Goal: Transaction & Acquisition: Purchase product/service

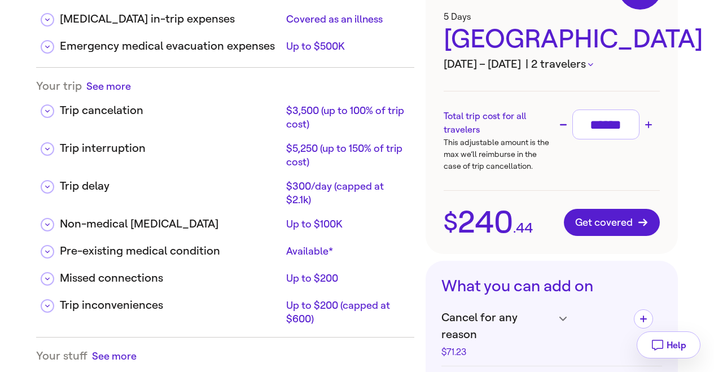
scroll to position [165, 0]
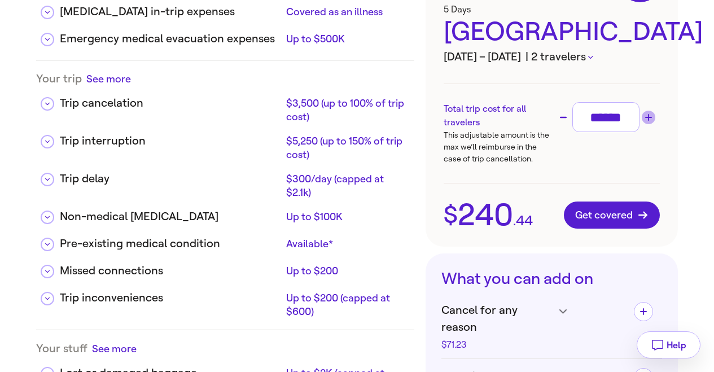
click at [651, 119] on icon "Increase trip cost" at bounding box center [648, 117] width 7 height 7
type input "******"
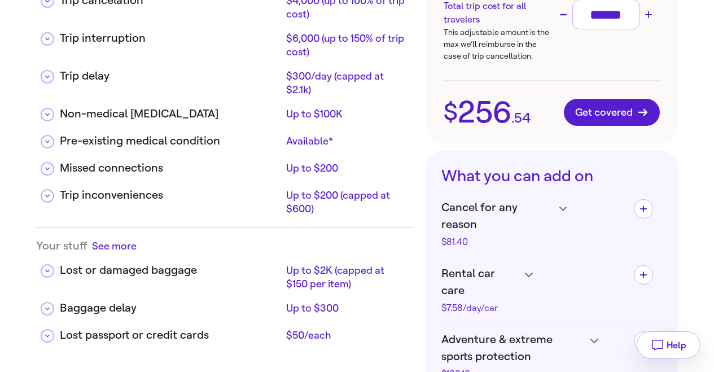
scroll to position [310, 0]
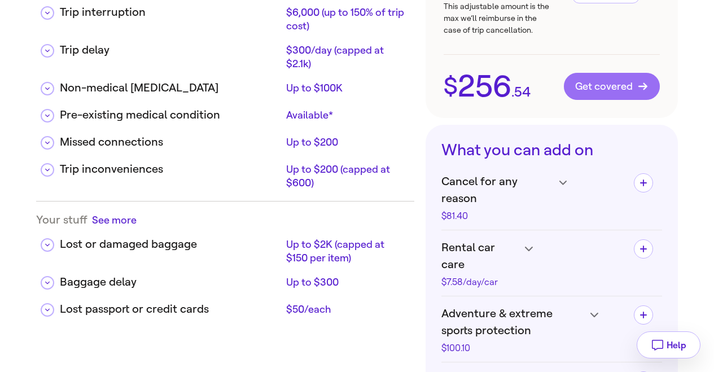
click at [593, 90] on span "Get covered" at bounding box center [611, 86] width 73 height 11
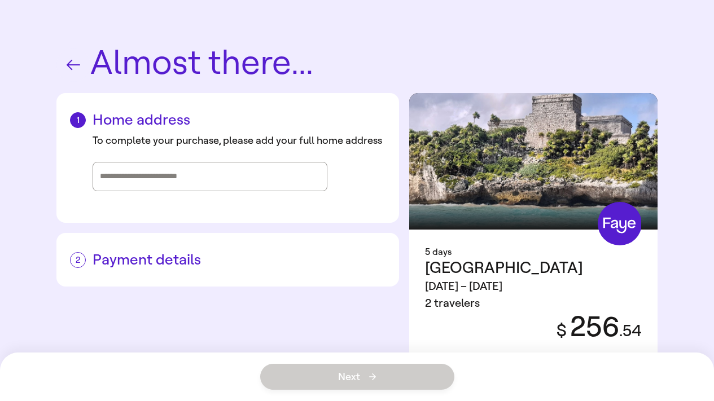
click at [73, 67] on icon "button" at bounding box center [73, 65] width 18 height 18
